Goal: Task Accomplishment & Management: Complete application form

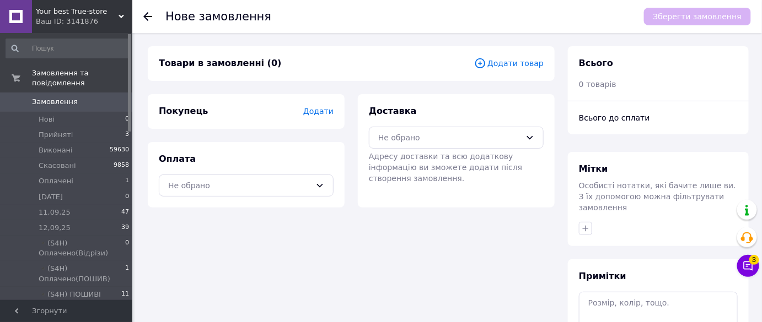
click at [313, 111] on span "Додати" at bounding box center [318, 111] width 30 height 9
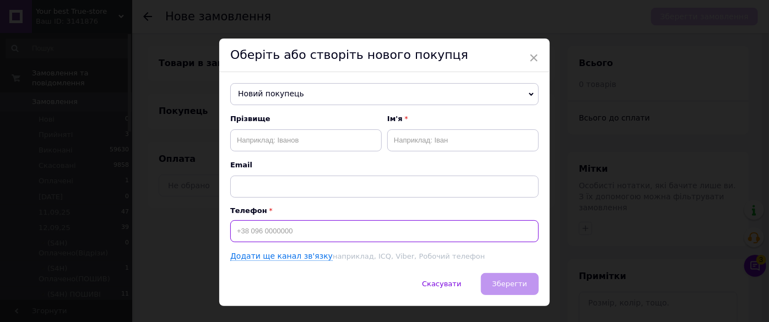
click at [285, 232] on input at bounding box center [384, 231] width 309 height 22
paste input "0507608295"
click at [234, 230] on input "0507608295" at bounding box center [384, 231] width 309 height 22
click at [332, 234] on input "[PHONE_NUMBER]" at bounding box center [384, 231] width 309 height 22
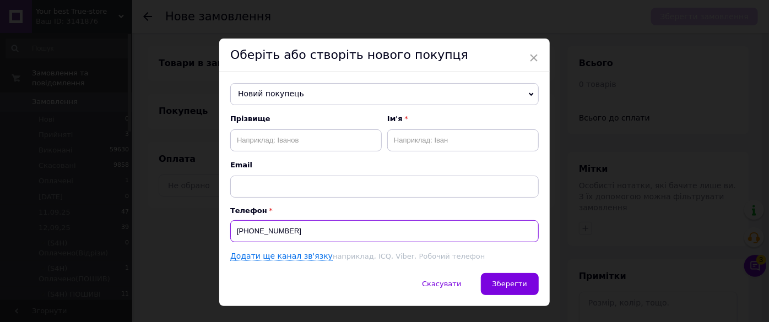
click at [332, 234] on input "[PHONE_NUMBER]" at bounding box center [384, 231] width 309 height 22
paste input "0507608295"
type input "[PHONE_NUMBER]"
click at [338, 142] on input "text" at bounding box center [306, 141] width 152 height 22
paste input "[PERSON_NAME]"
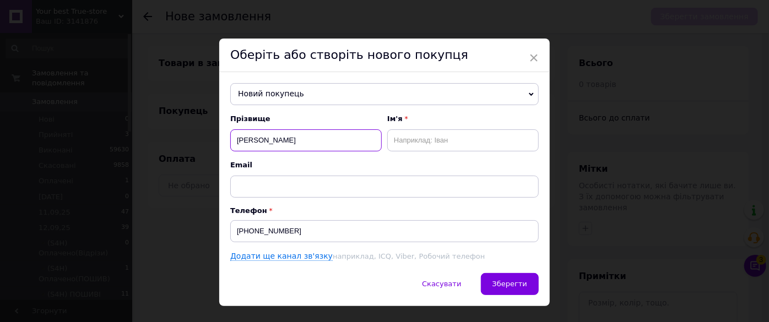
click at [283, 139] on input "[PERSON_NAME]" at bounding box center [306, 141] width 152 height 22
drag, startPoint x: 283, startPoint y: 139, endPoint x: 268, endPoint y: 119, distance: 25.2
click at [281, 135] on input "[PERSON_NAME]" at bounding box center [306, 141] width 152 height 22
type input "[PERSON_NAME]"
click at [494, 132] on input "text" at bounding box center [463, 141] width 152 height 22
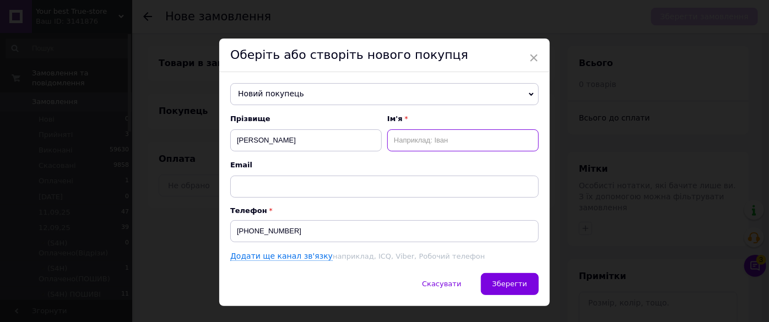
paste input "Наталія"
type input "Наталія"
click at [512, 284] on span "Зберегти" at bounding box center [510, 284] width 35 height 8
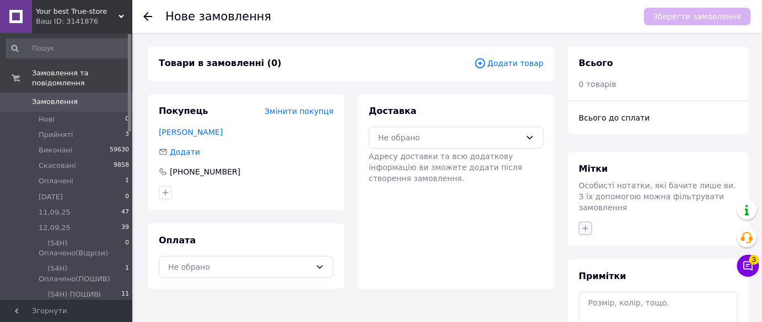
click at [587, 224] on icon "button" at bounding box center [585, 228] width 9 height 9
type input "ин"
click at [623, 278] on label "Инстаграм" at bounding box center [617, 282] width 41 height 8
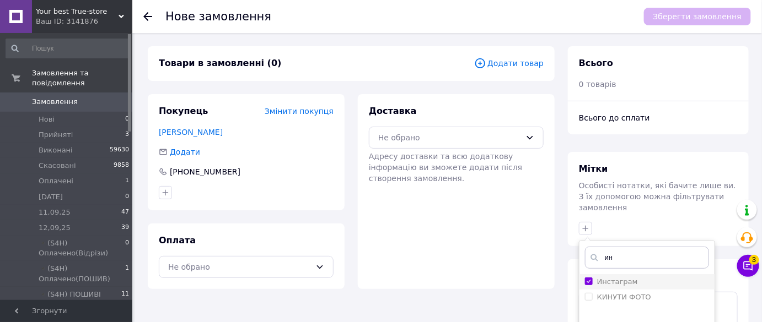
checkbox input "true"
click at [621, 252] on input "ин" at bounding box center [647, 258] width 124 height 22
click at [621, 251] on input "ин" at bounding box center [647, 258] width 124 height 22
type input "пош"
click at [628, 277] on div "Пошив ПОДАНО📐" at bounding box center [631, 282] width 69 height 10
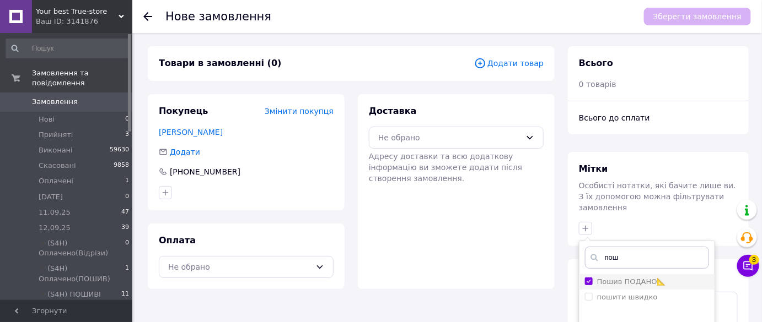
click at [592, 278] on input "Пошив ПОДАНО📐" at bounding box center [588, 281] width 7 height 7
checkbox input "false"
click at [632, 293] on div "пошити швидко" at bounding box center [627, 298] width 61 height 10
click at [592, 293] on input "пошити швидко" at bounding box center [588, 296] width 7 height 7
checkbox input "false"
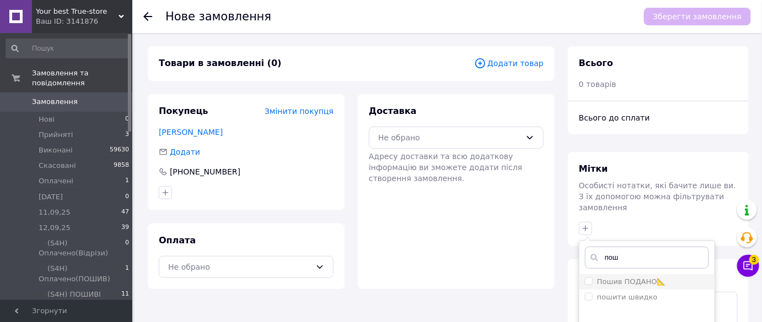
click at [637, 278] on label "Пошив ПОДАНО📐" at bounding box center [631, 282] width 69 height 8
checkbox input "true"
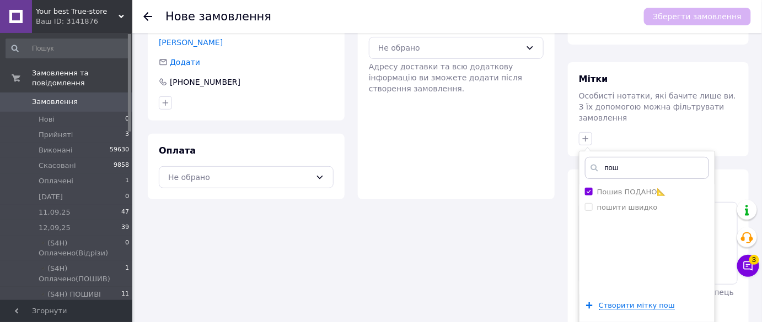
scroll to position [131, 0]
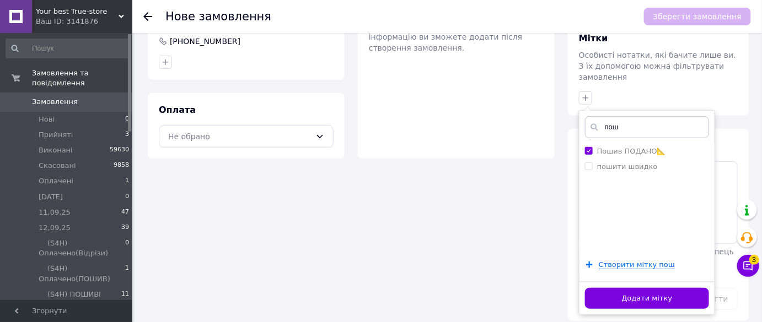
click at [641, 298] on div "Додати мітку" at bounding box center [646, 299] width 135 height 34
click at [642, 293] on button "Додати мітку" at bounding box center [647, 298] width 124 height 21
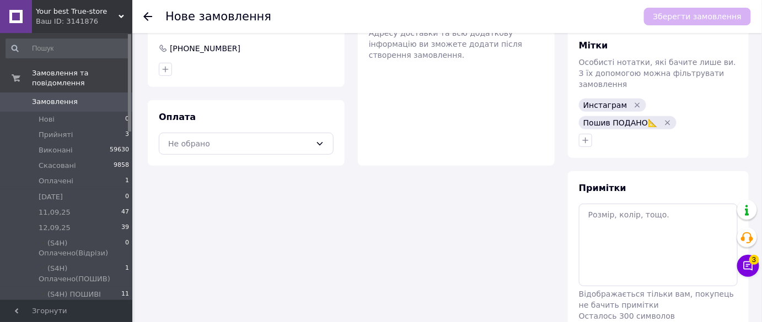
scroll to position [0, 0]
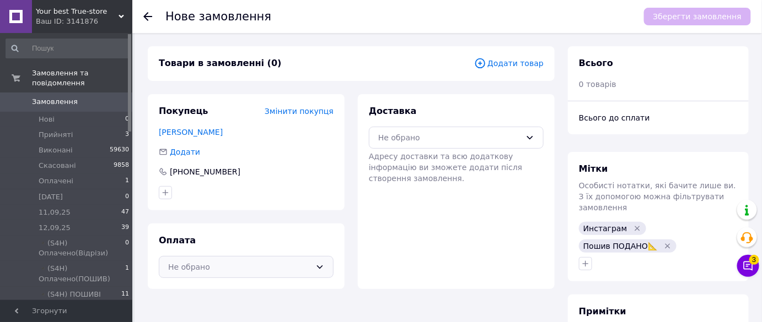
drag, startPoint x: 286, startPoint y: 266, endPoint x: 270, endPoint y: 273, distance: 17.7
click at [285, 266] on div "Не обрано" at bounding box center [239, 267] width 143 height 12
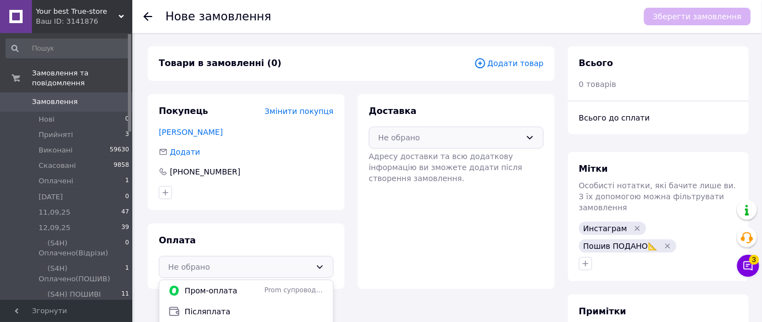
click at [445, 130] on div "Не обрано" at bounding box center [456, 138] width 175 height 22
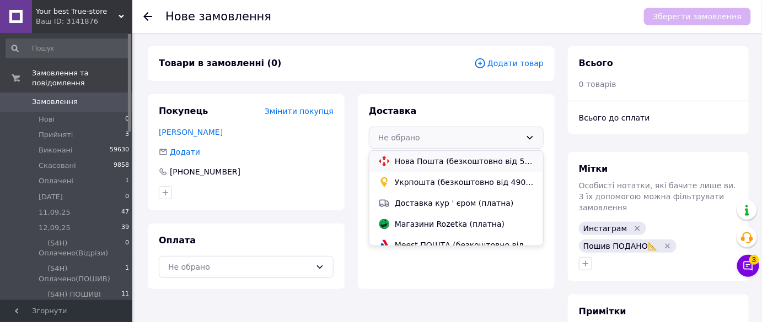
click at [422, 163] on span "Нова Пошта (безкоштовно від 5000 ₴)" at bounding box center [464, 161] width 139 height 11
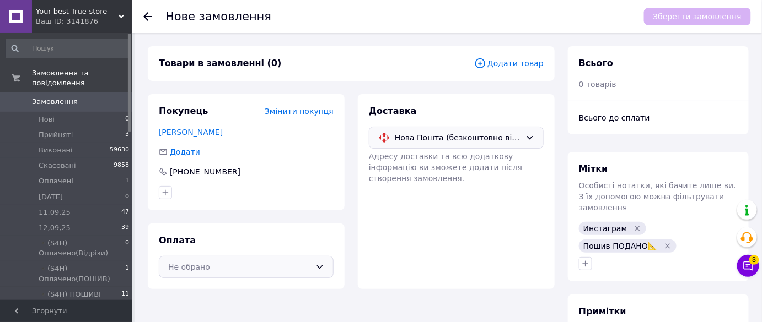
click at [203, 268] on div "Не обрано" at bounding box center [239, 267] width 143 height 12
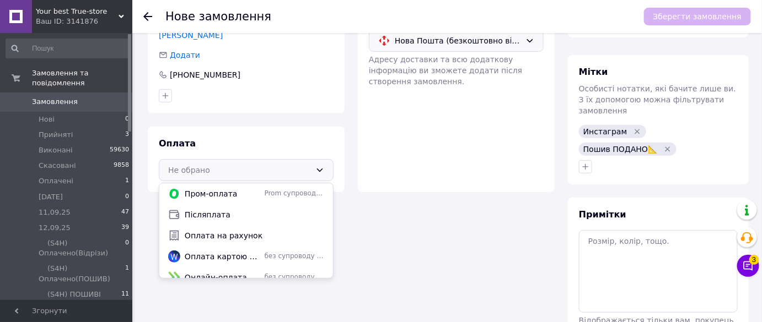
scroll to position [150, 0]
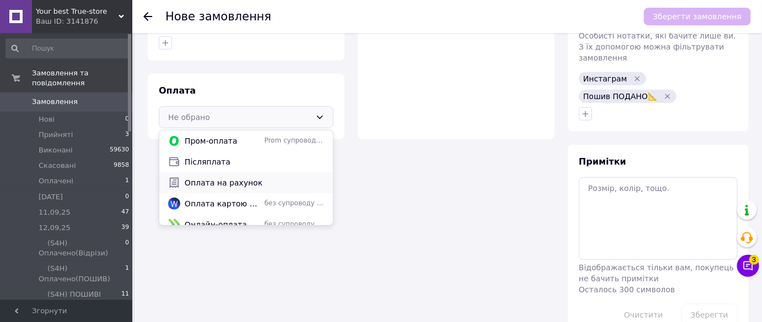
click at [228, 182] on span "Оплата на рахунок" at bounding box center [254, 182] width 139 height 11
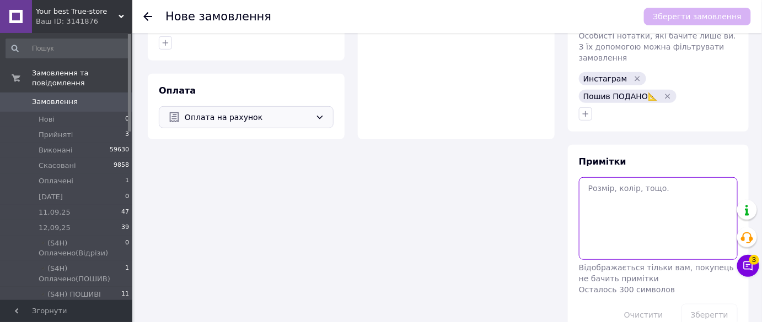
click at [601, 192] on textarea at bounding box center [658, 218] width 159 height 83
paste textarea "170см х 125см прямокут - 1088грн."
click at [675, 177] on textarea "170см х 125см прямокут - 1088грн." at bounding box center [658, 218] width 159 height 83
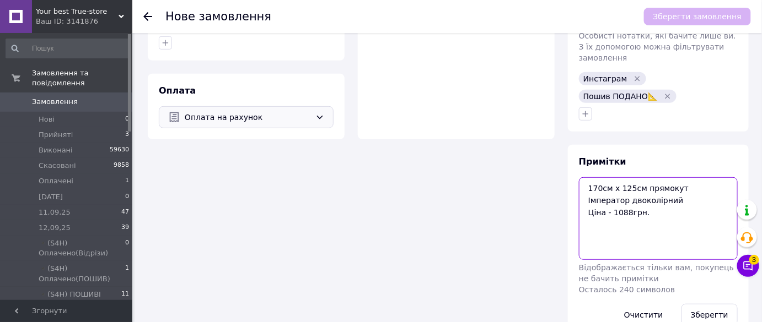
click at [664, 208] on textarea "170см х 125см прямокут Імператор двоколірний Ціна - 1088грн." at bounding box center [658, 218] width 159 height 83
type textarea "170см х 125см прямокут Імператор двоколірний Ціна - 1088грн"
click at [715, 306] on button "Зберегти" at bounding box center [709, 315] width 56 height 22
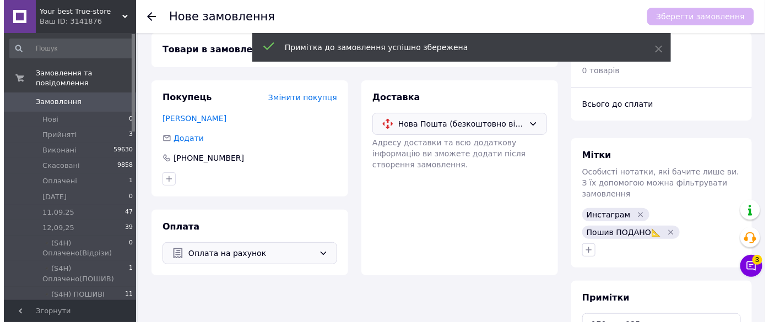
scroll to position [0, 0]
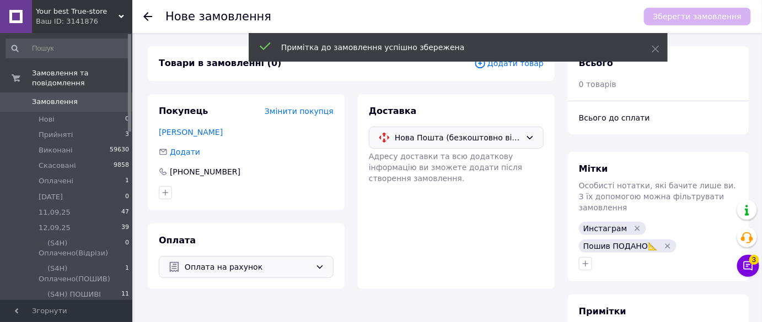
click at [496, 64] on div "Примітка до замовлення успішно збережена" at bounding box center [458, 48] width 419 height 31
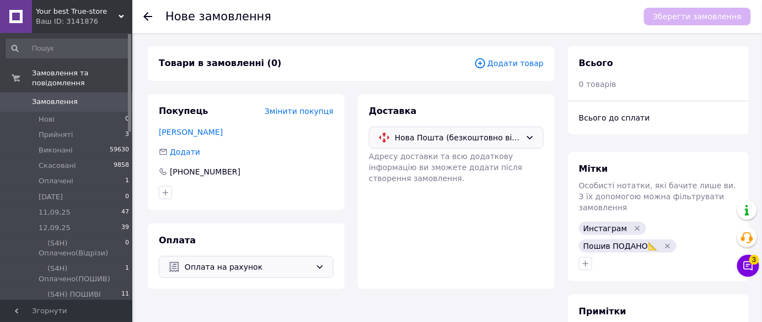
click at [505, 66] on span "Додати товар" at bounding box center [508, 63] width 69 height 12
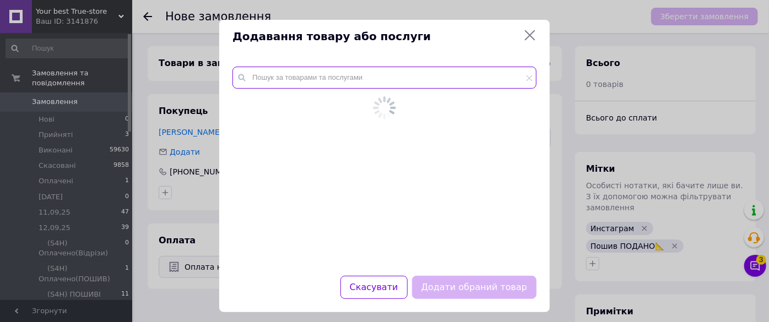
click at [459, 69] on input "text" at bounding box center [385, 78] width 304 height 22
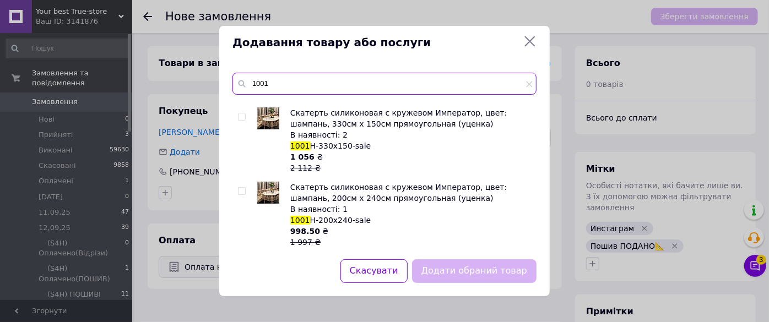
scroll to position [1102, 0]
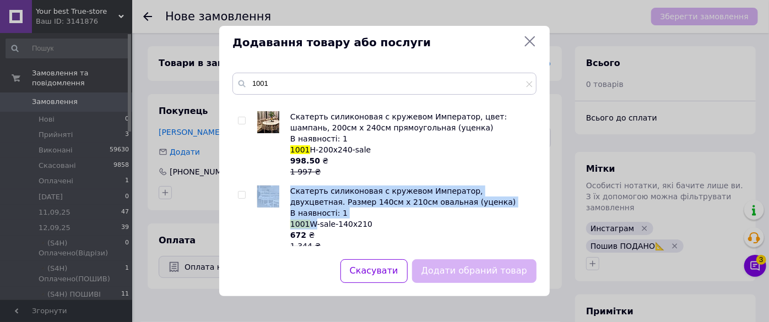
copy li "Скатерть силиконовая с кружевом Император, двухцветная. Размер 140см х 210см ов…"
drag, startPoint x: 314, startPoint y: 214, endPoint x: 279, endPoint y: 160, distance: 64.1
click at [287, 212] on li "Скатерть силиконовая с кружевом Император, двухцветная. Размер 140см х 210см ов…" at bounding box center [384, 219] width 293 height 66
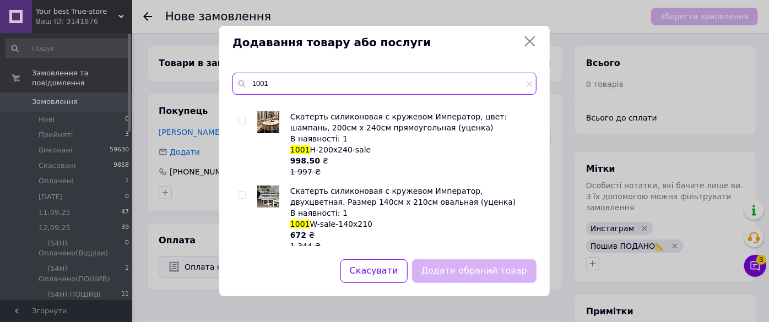
click at [314, 83] on input "1001" at bounding box center [385, 84] width 304 height 22
paste input "Скатерть силиконовая с кружевом Император, двухцветная. Размер 140см х 210см ов…"
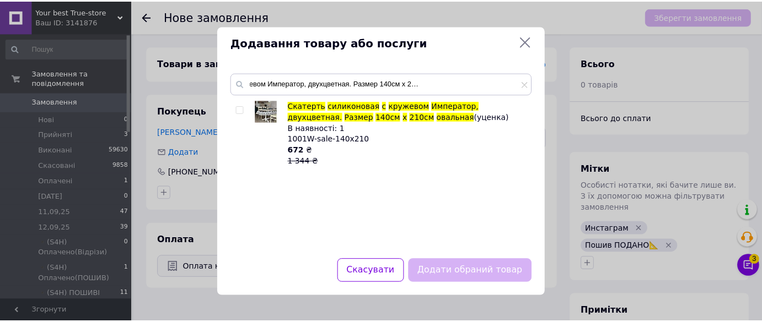
scroll to position [0, 0]
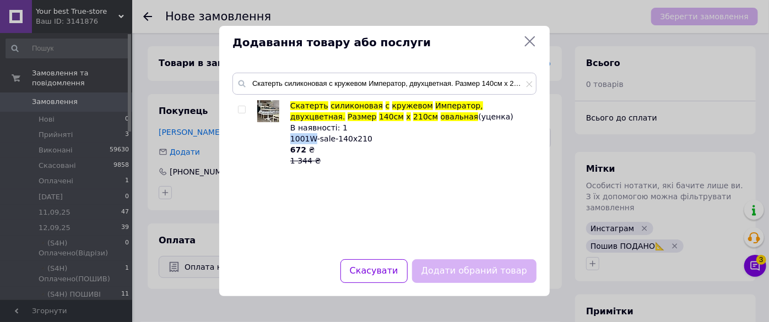
copy span "1001W"
drag, startPoint x: 316, startPoint y: 139, endPoint x: 298, endPoint y: 90, distance: 52.1
click at [290, 139] on span "1001W-sale-140x210" at bounding box center [331, 138] width 82 height 9
click at [303, 83] on input "Скатерть силиконовая с кружевом Император, двухцветная. Размер 140см х 210см ов…" at bounding box center [385, 84] width 304 height 22
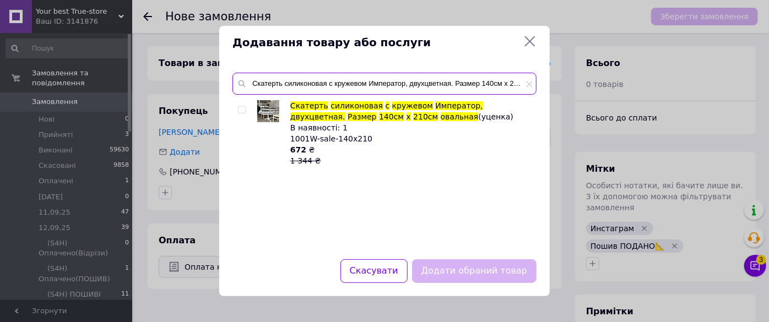
click at [303, 83] on input "Скатерть силиконовая с кружевом Император, двухцветная. Размер 140см х 210см ов…" at bounding box center [385, 84] width 304 height 22
paste input "1001W"
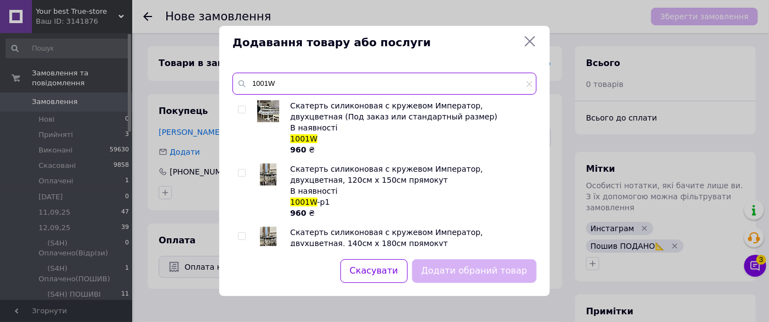
type input "1001W"
click at [240, 109] on input "checkbox" at bounding box center [241, 109] width 7 height 7
checkbox input "true"
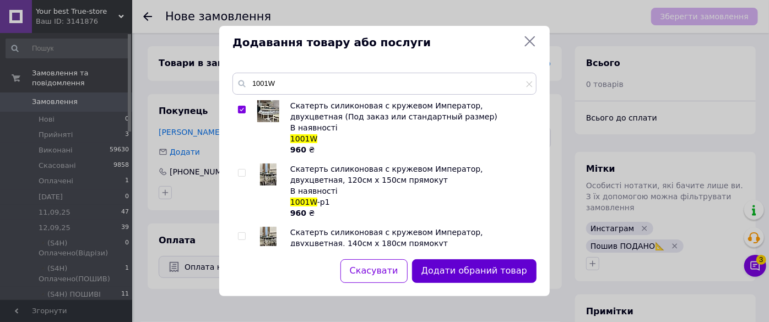
click at [476, 262] on button "Додати обраний товар" at bounding box center [474, 272] width 125 height 24
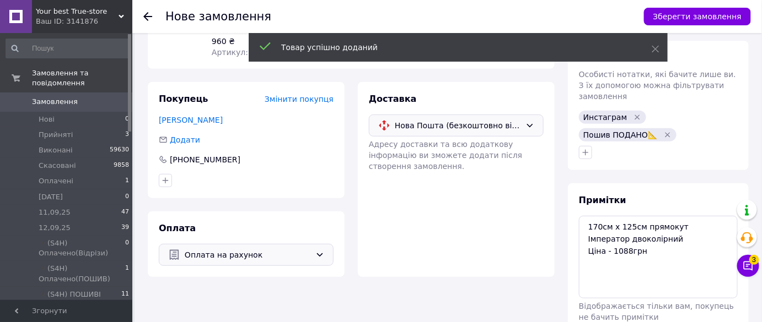
scroll to position [166, 0]
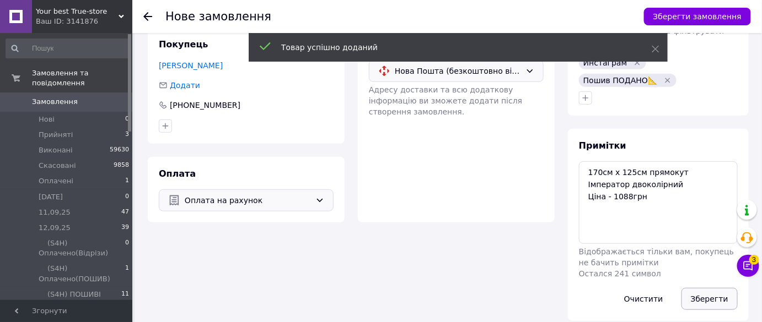
click at [701, 288] on button "Зберегти" at bounding box center [709, 299] width 56 height 22
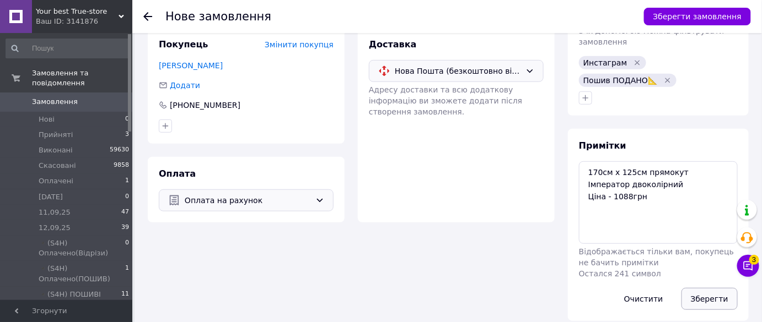
click at [704, 288] on button "Зберегти" at bounding box center [709, 299] width 56 height 22
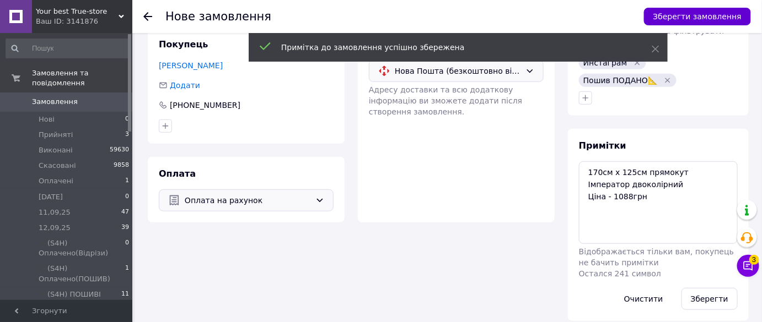
click at [685, 19] on button "Зберегти замовлення" at bounding box center [697, 17] width 107 height 18
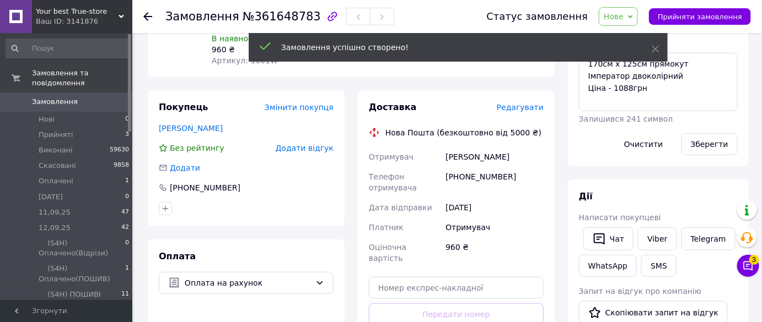
scroll to position [166, 0]
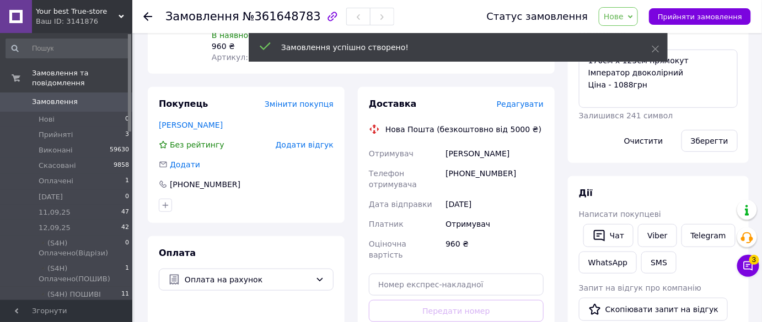
click at [623, 17] on span "Нове" at bounding box center [614, 16] width 20 height 9
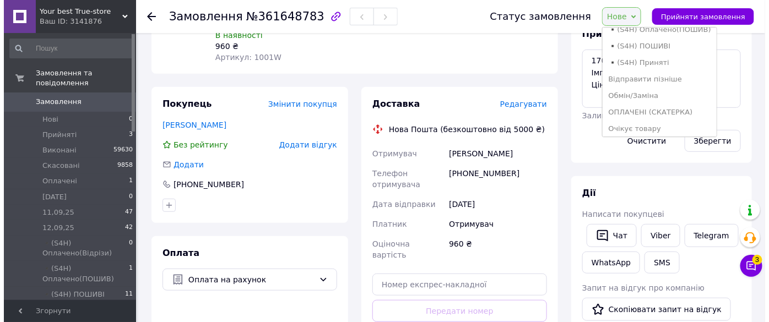
scroll to position [210, 0]
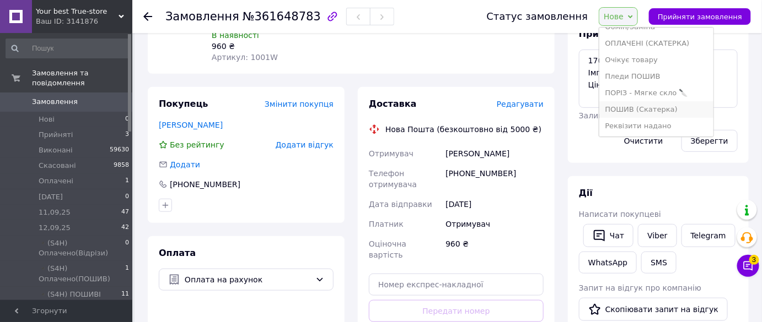
click at [656, 112] on li "ПОШИВ (Скатерка)" at bounding box center [656, 109] width 114 height 17
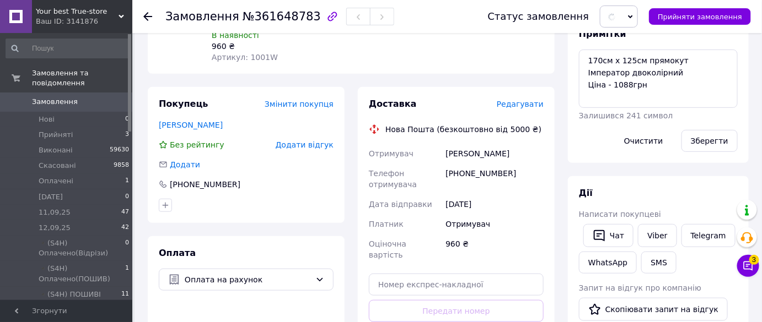
click at [526, 100] on span "Редагувати" at bounding box center [520, 104] width 47 height 9
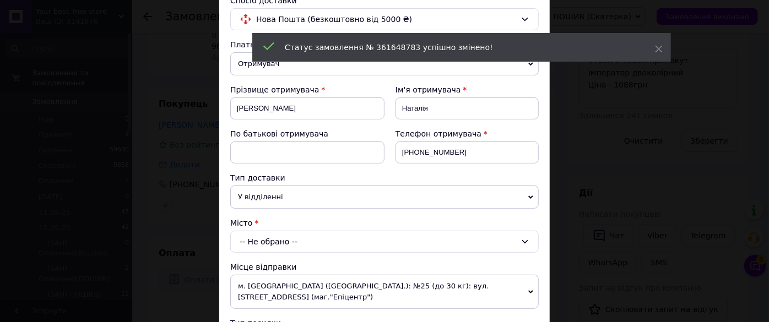
scroll to position [150, 0]
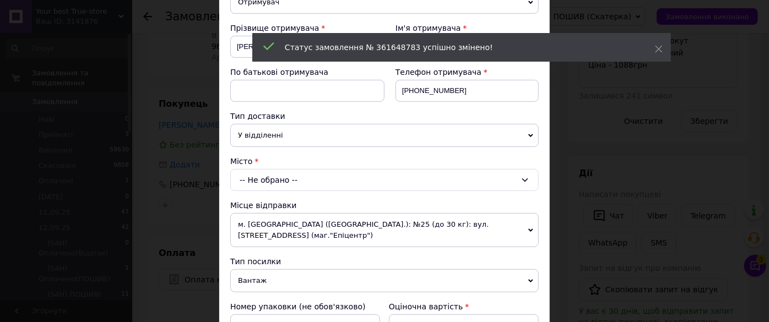
click at [327, 177] on div "-- Не обрано --" at bounding box center [384, 180] width 309 height 22
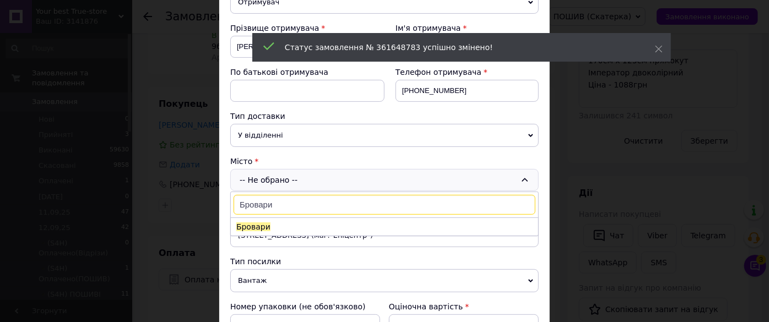
type input "Бровари"
click at [321, 224] on li "Бровари" at bounding box center [385, 227] width 308 height 18
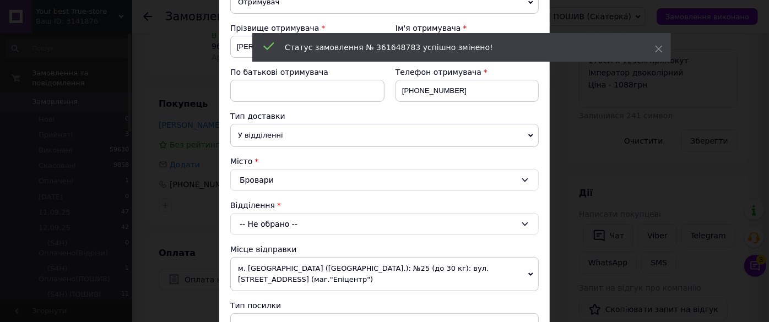
click at [319, 228] on div "-- Не обрано --" at bounding box center [384, 224] width 309 height 22
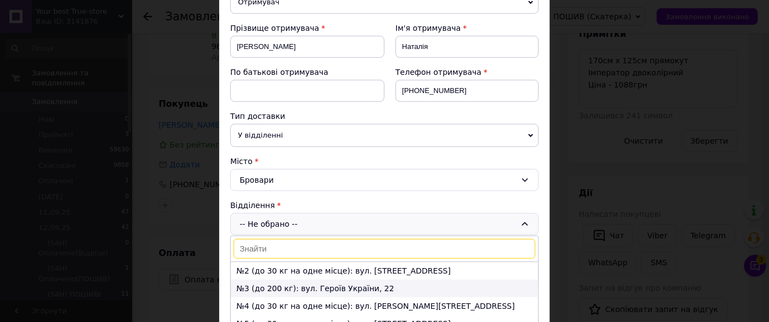
click at [319, 289] on li "№3 (до 200 кг): вул. Героїв України, 22" at bounding box center [385, 289] width 308 height 18
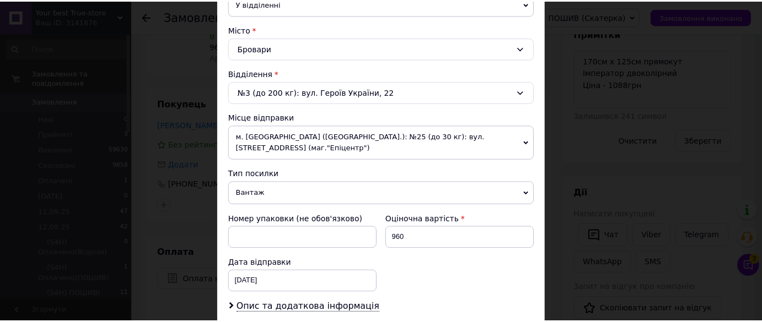
scroll to position [426, 0]
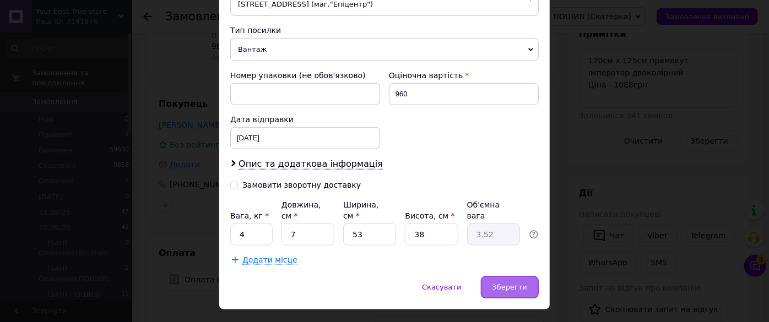
click at [520, 283] on span "Зберегти" at bounding box center [510, 287] width 35 height 8
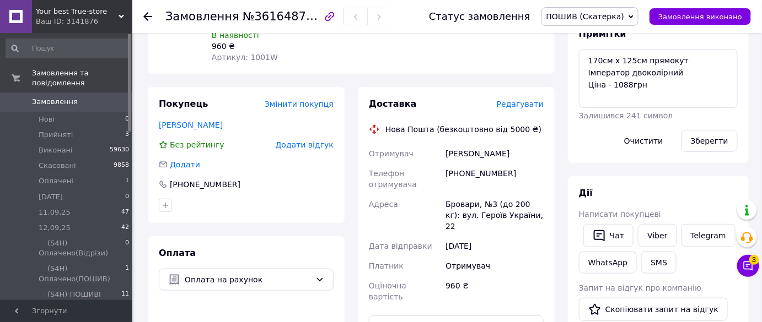
click at [249, 17] on span "№361648783" at bounding box center [282, 16] width 78 height 14
copy span "№361648783"
drag, startPoint x: 248, startPoint y: 17, endPoint x: 237, endPoint y: 15, distance: 11.1
click at [243, 15] on span "№361648783" at bounding box center [282, 16] width 78 height 14
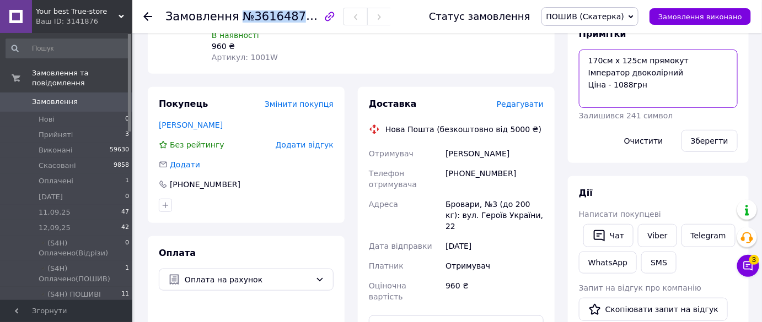
drag, startPoint x: 696, startPoint y: 90, endPoint x: 670, endPoint y: 73, distance: 30.9
click at [695, 90] on textarea "170см х 125см прямокут Імператор двоколірний Ціна - 1088грн" at bounding box center [658, 79] width 159 height 58
drag, startPoint x: 639, startPoint y: 70, endPoint x: 491, endPoint y: 61, distance: 149.1
click at [491, 61] on div "Замовлення з кабінету [DATE] 17:08 Товари в замовленні (1) Додати товар Скатерт…" at bounding box center [448, 258] width 614 height 756
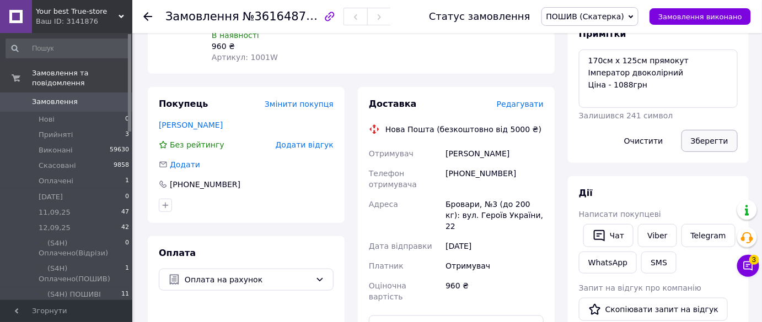
drag, startPoint x: 703, startPoint y: 141, endPoint x: 656, endPoint y: 82, distance: 74.5
click at [703, 141] on button "Зберегти" at bounding box center [709, 141] width 56 height 22
click at [717, 143] on button "Зберегти" at bounding box center [709, 141] width 56 height 22
